Goal: Book appointment/travel/reservation

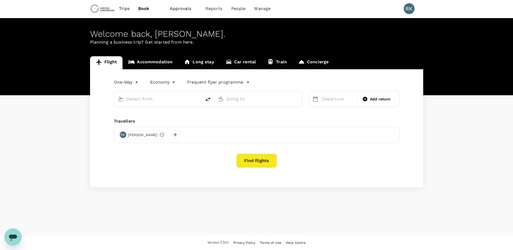
click at [151, 61] on link "Accommodation" at bounding box center [150, 62] width 56 height 13
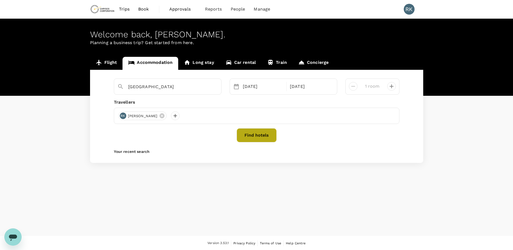
click at [254, 136] on button "Find hotels" at bounding box center [256, 135] width 40 height 14
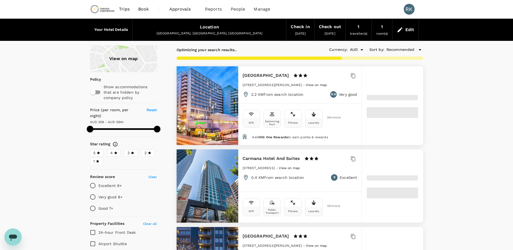
type input "593.48"
type input "81.48"
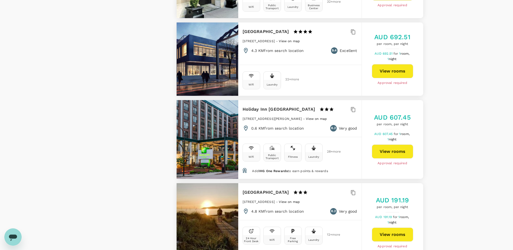
scroll to position [1530, 0]
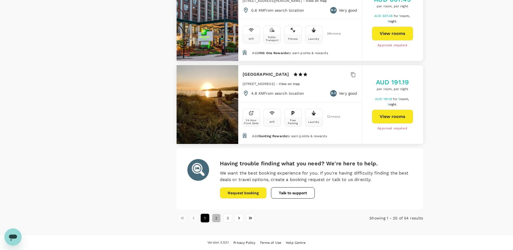
click at [217, 218] on button "2" at bounding box center [216, 217] width 9 height 9
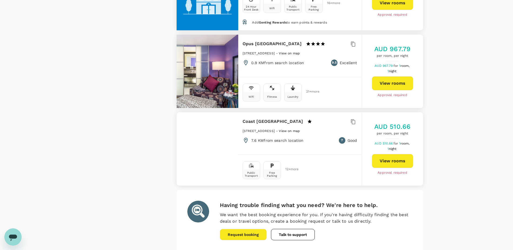
scroll to position [1513, 0]
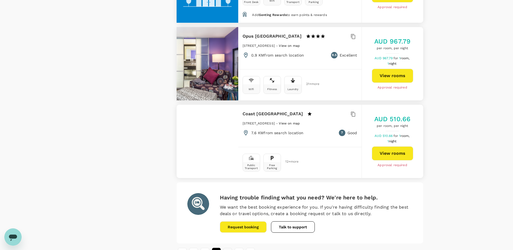
click at [227, 248] on button "3" at bounding box center [227, 252] width 9 height 9
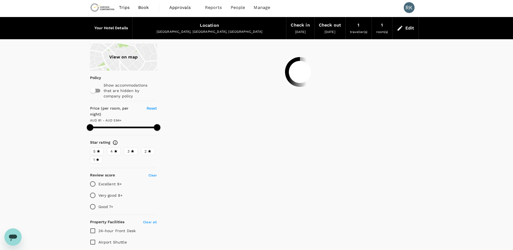
scroll to position [0, 0]
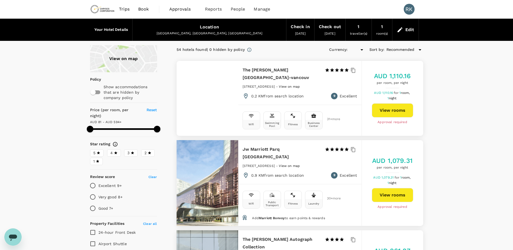
type input "593.48"
type input "AUD"
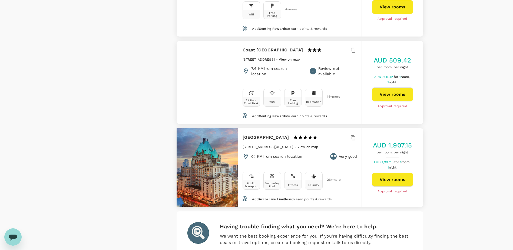
scroll to position [1080, 0]
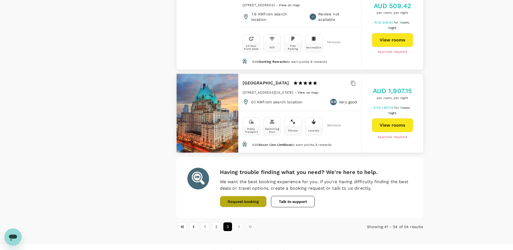
click at [252, 196] on button "Request booking" at bounding box center [243, 201] width 47 height 11
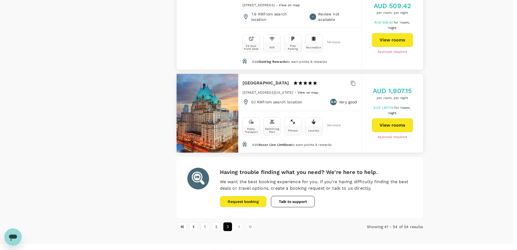
type input "65"
type input "31292139"
type input "[PERSON_NAME][EMAIL_ADDRESS][PERSON_NAME][DOMAIN_NAME]"
drag, startPoint x: 382, startPoint y: 133, endPoint x: 385, endPoint y: 134, distance: 3.6
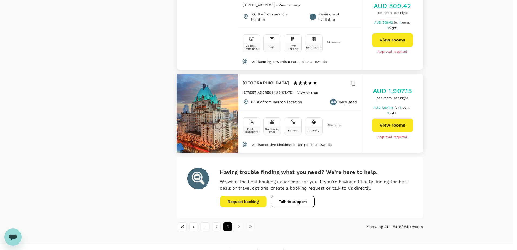
drag, startPoint x: 391, startPoint y: 131, endPoint x: 376, endPoint y: 132, distance: 14.6
drag, startPoint x: 486, startPoint y: 197, endPoint x: 502, endPoint y: 196, distance: 15.4
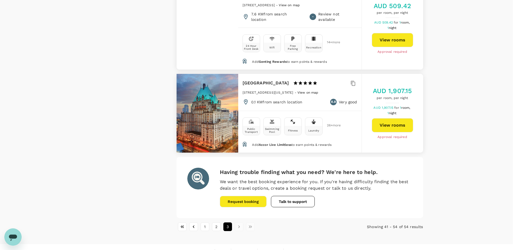
type textarea "i am looking for CAD $ please - the system defaults to AUD [PERSON_NAME][GEOGRA…"
